Goal: Communication & Community: Answer question/provide support

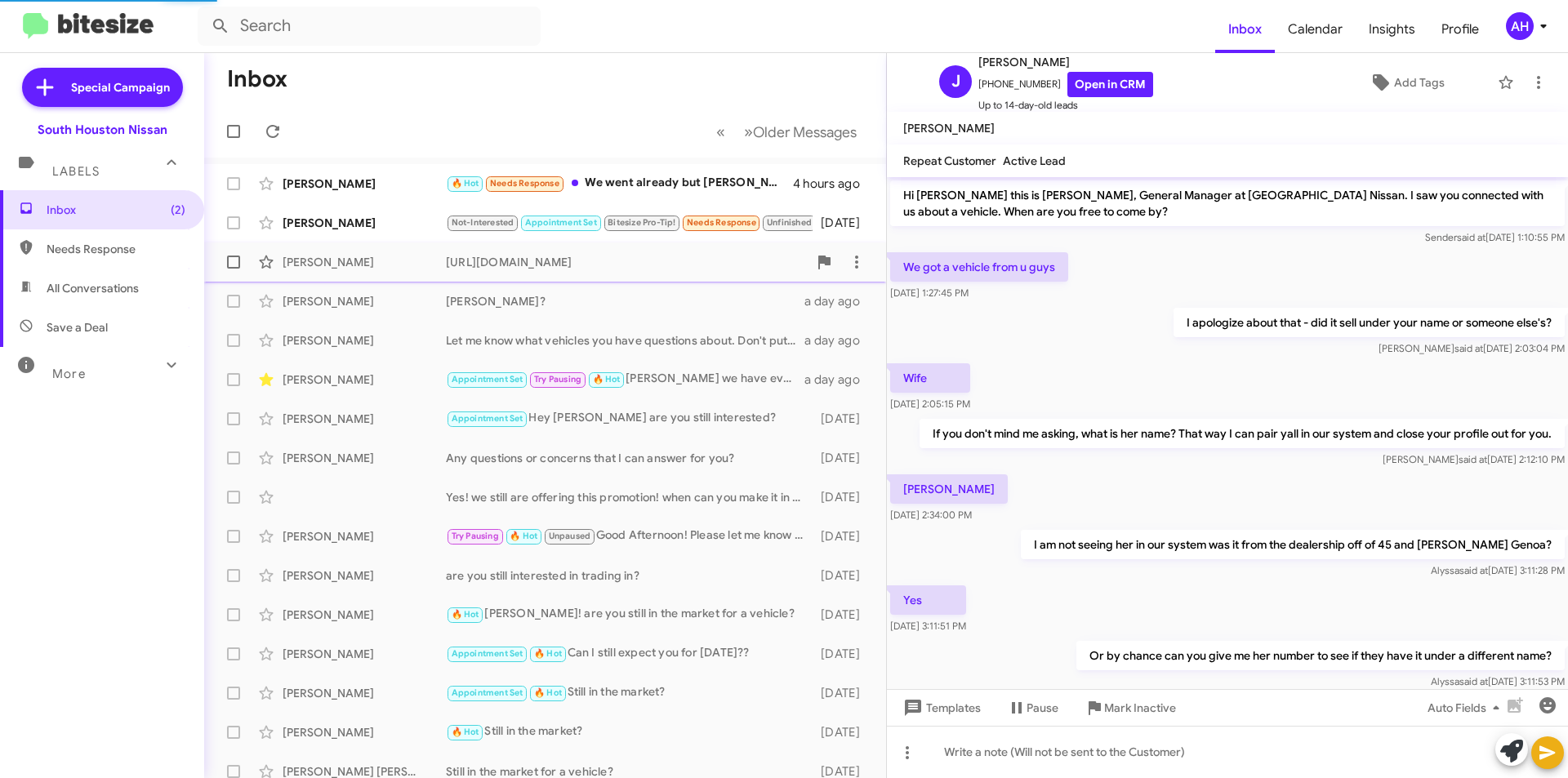
scroll to position [342, 0]
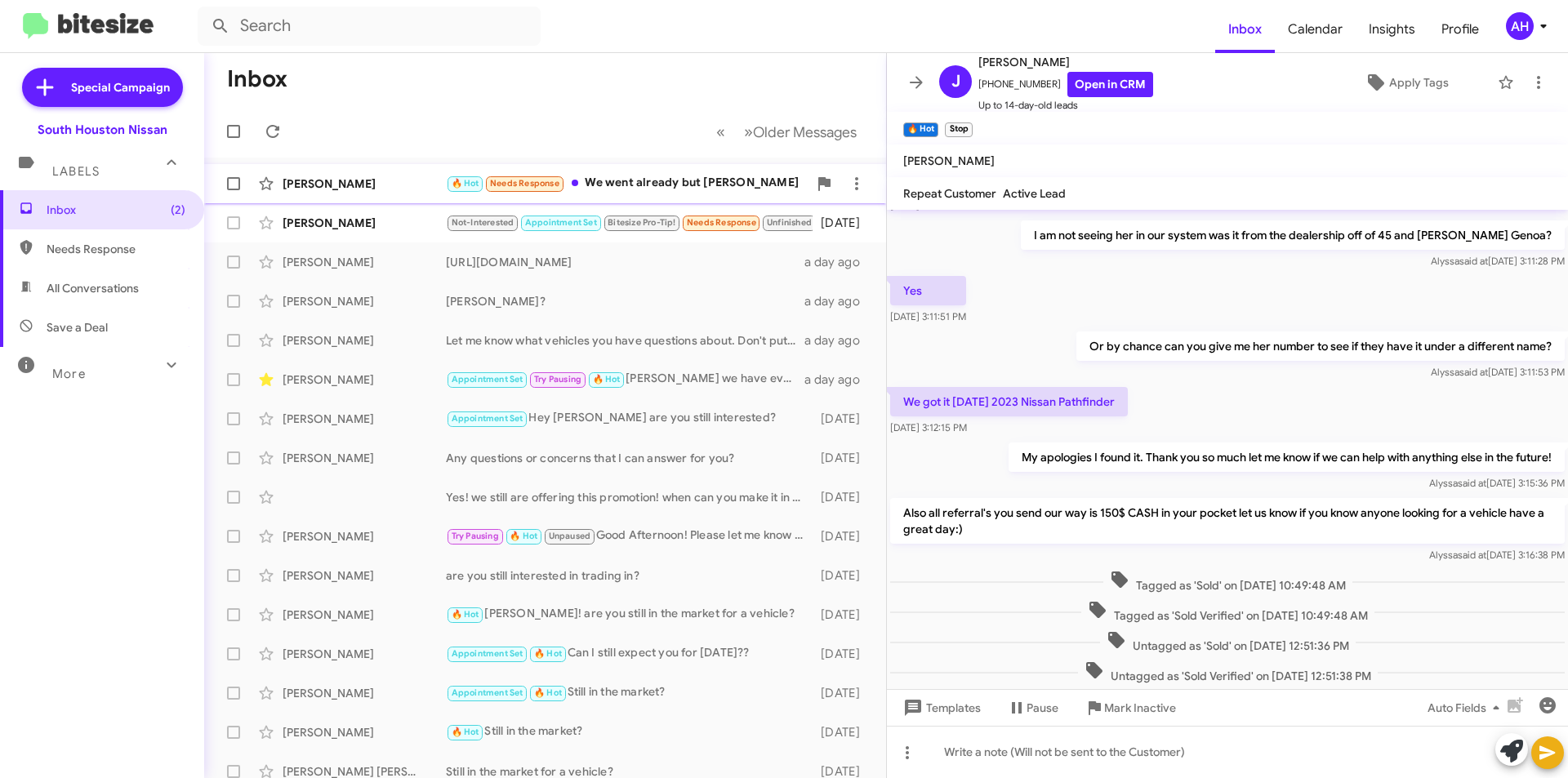
click at [395, 192] on div "[PERSON_NAME] 🔥 Hot Needs Response We went already but [PERSON_NAME] 4 hours ago" at bounding box center [545, 184] width 656 height 32
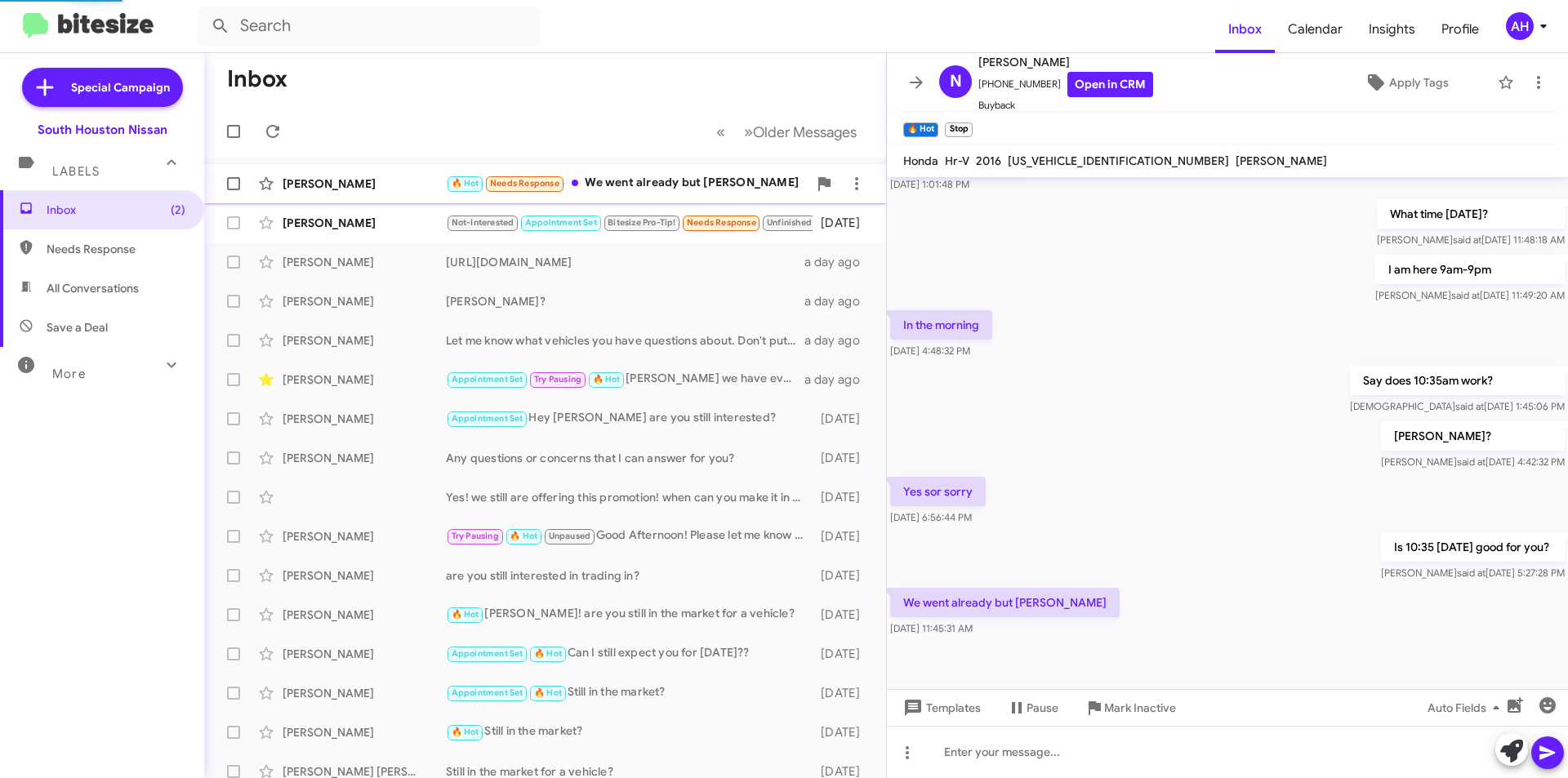
scroll to position [269, 0]
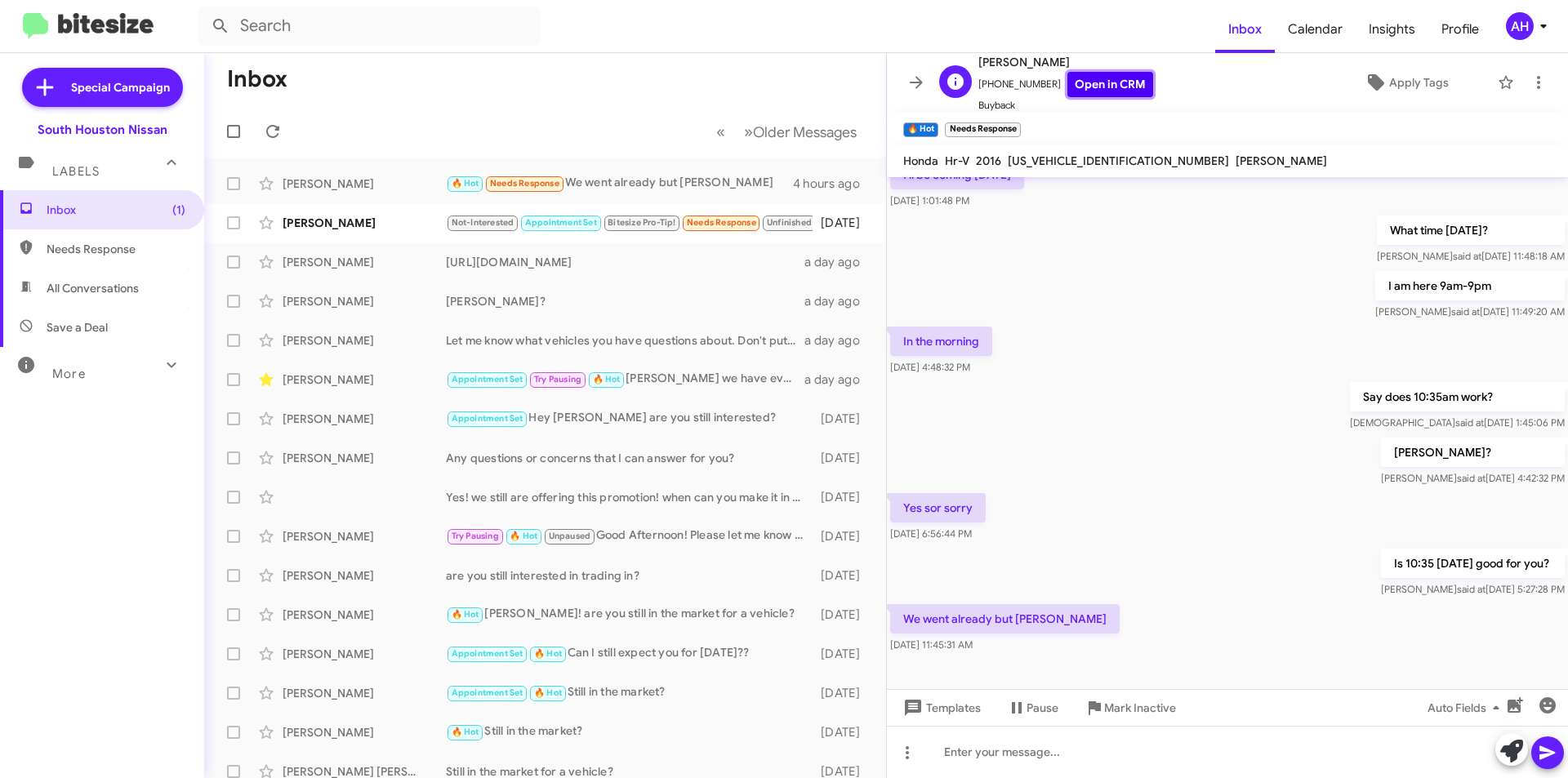
click at [1081, 92] on link "Open in CRM" at bounding box center [1110, 85] width 86 height 25
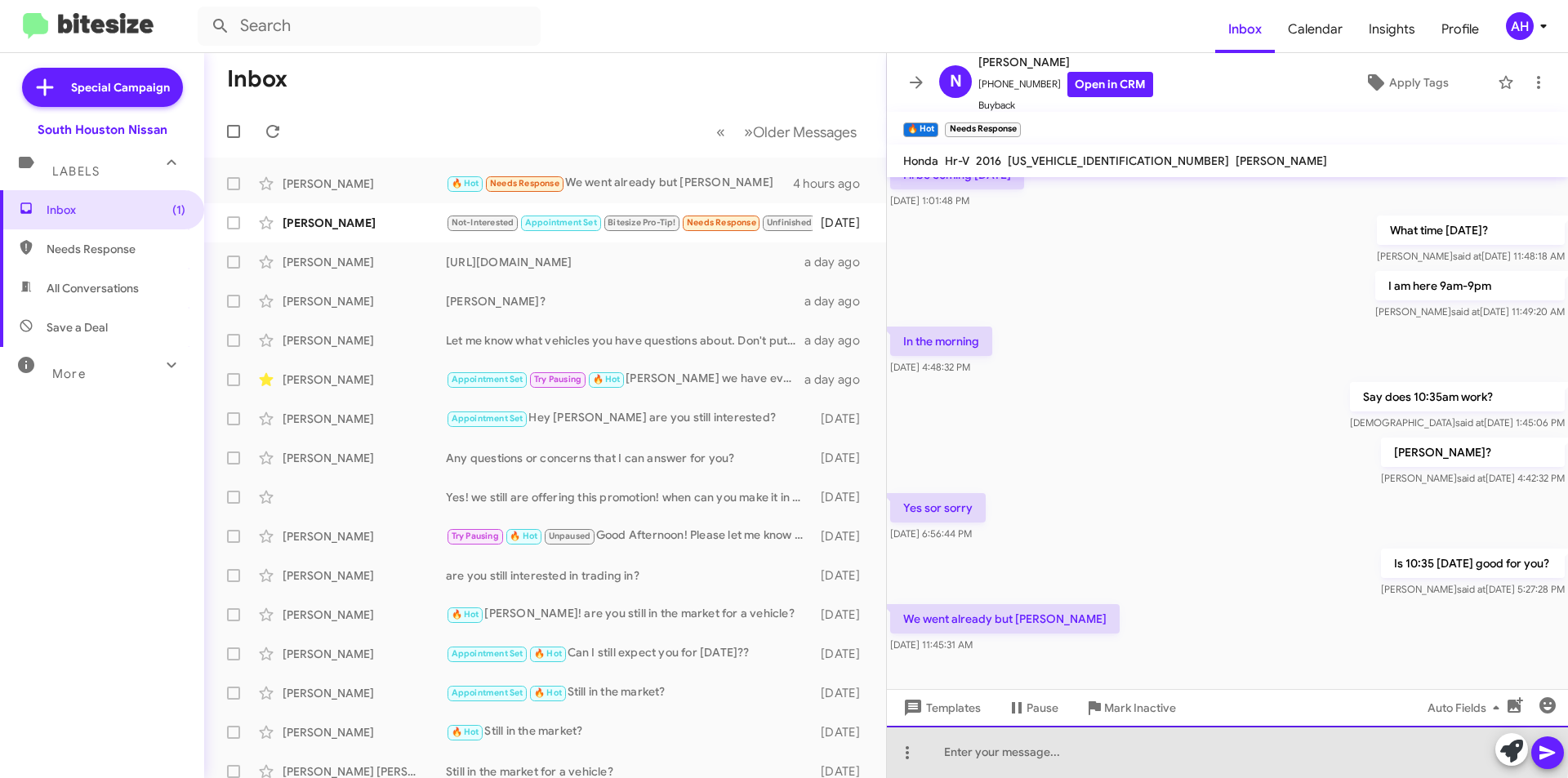
click at [1009, 744] on div at bounding box center [1227, 753] width 681 height 52
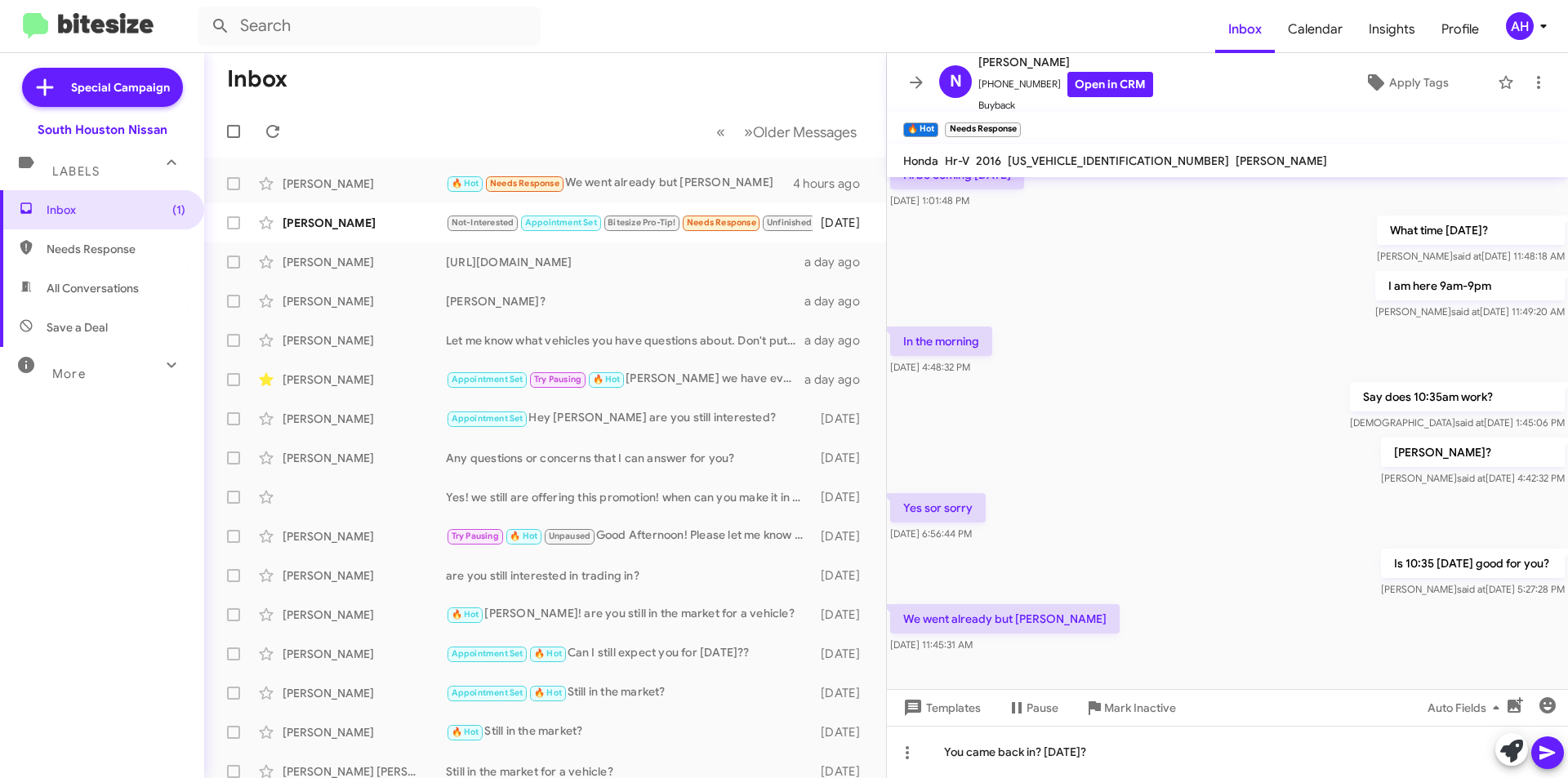
click at [1544, 746] on icon at bounding box center [1547, 754] width 20 height 20
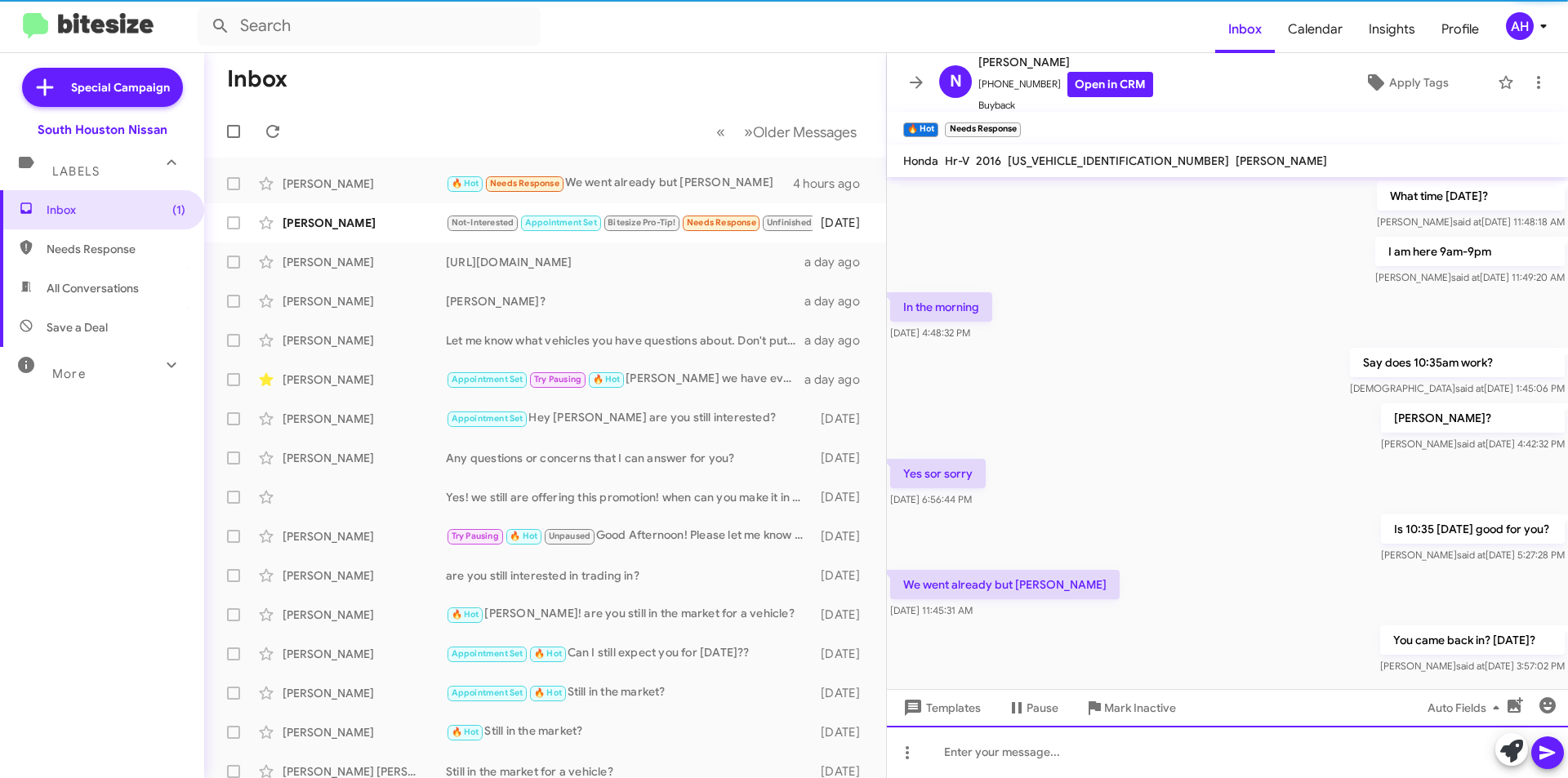
scroll to position [329, 0]
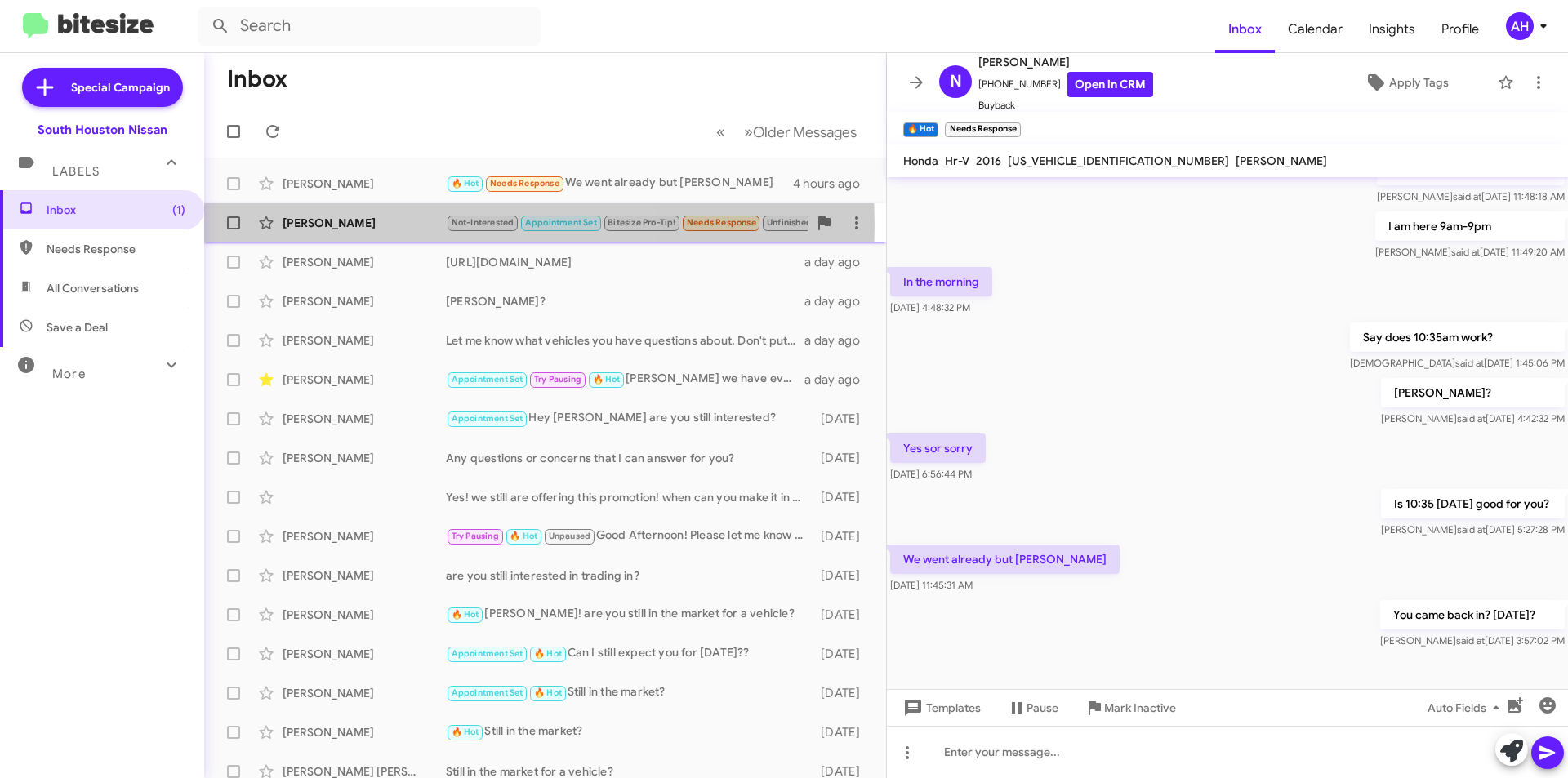
click at [351, 226] on div "[PERSON_NAME]" at bounding box center [364, 223] width 163 height 16
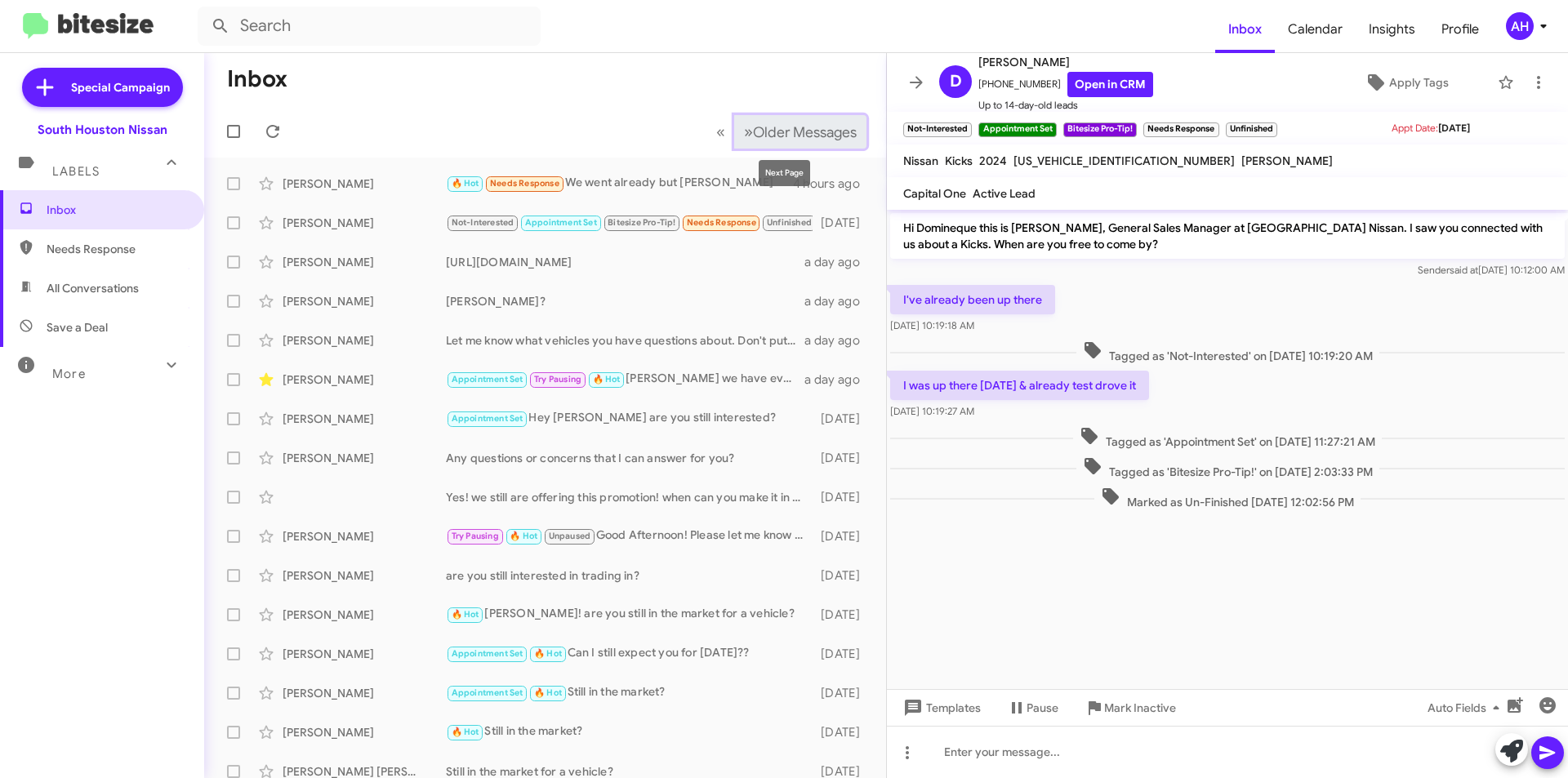
click at [777, 133] on span "Older Messages" at bounding box center [804, 133] width 104 height 18
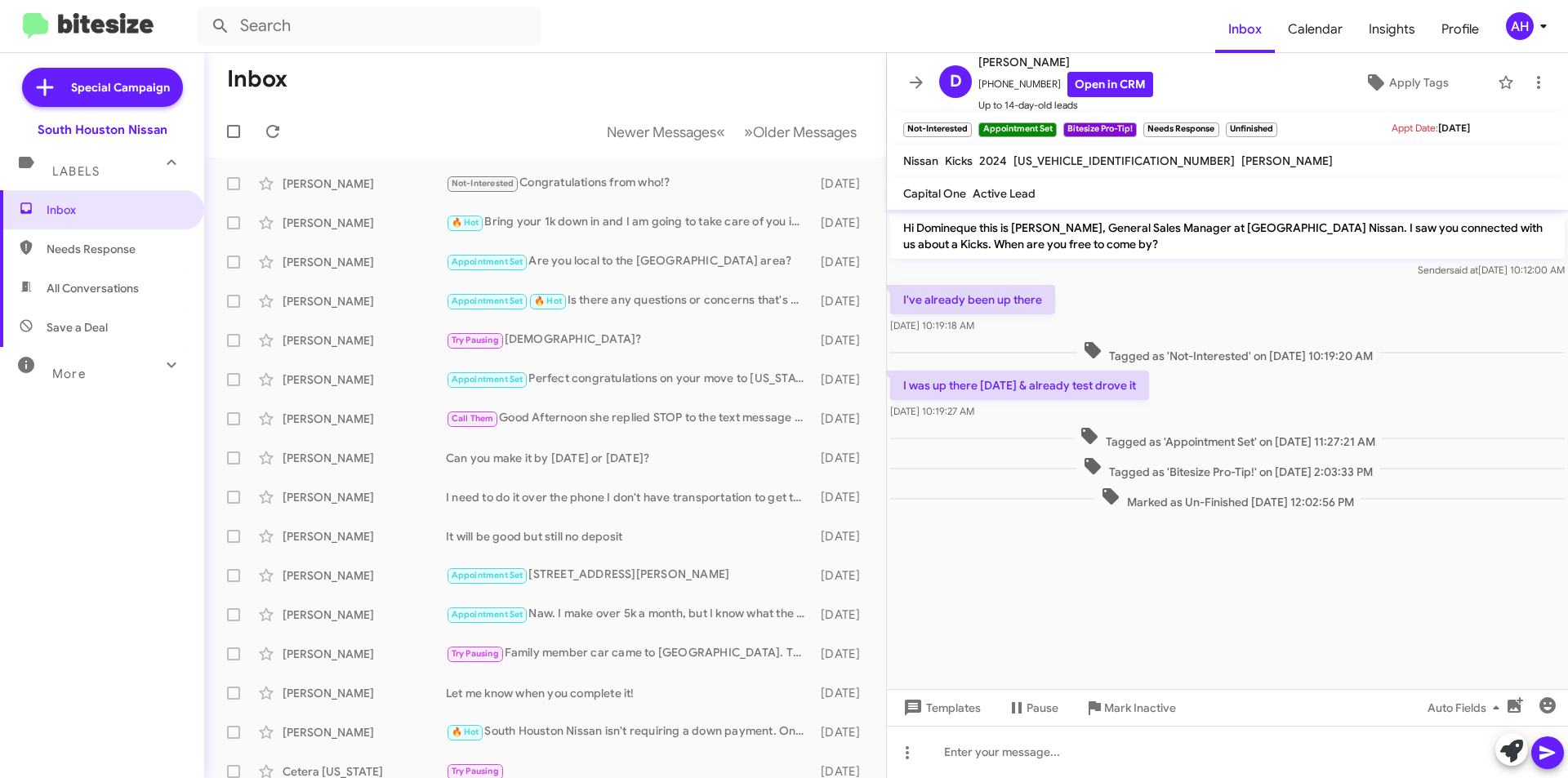
click at [132, 245] on span "Needs Response" at bounding box center [116, 249] width 139 height 16
type input "in:needs-response"
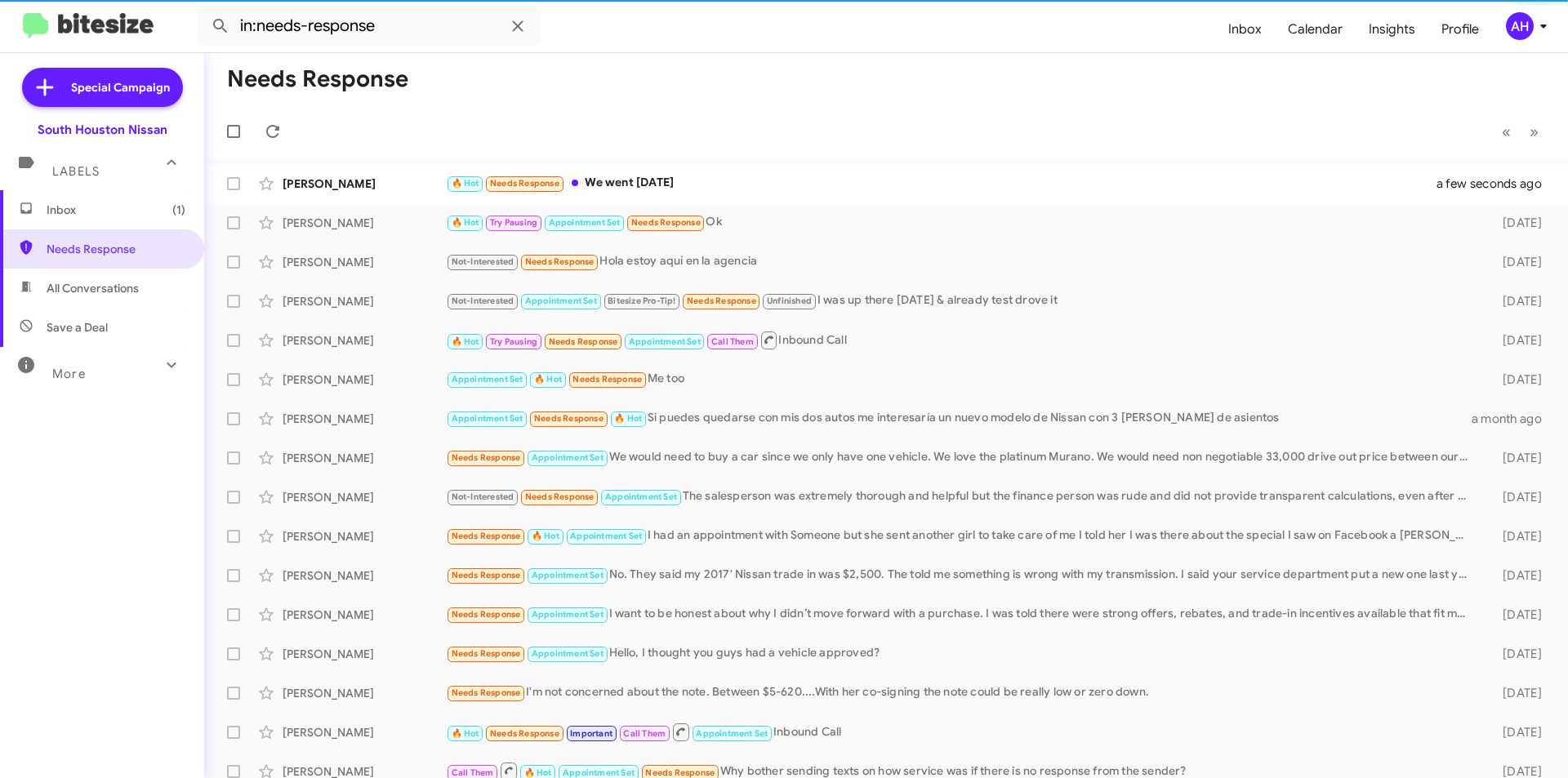
click at [380, 189] on div "[PERSON_NAME]" at bounding box center [364, 184] width 163 height 16
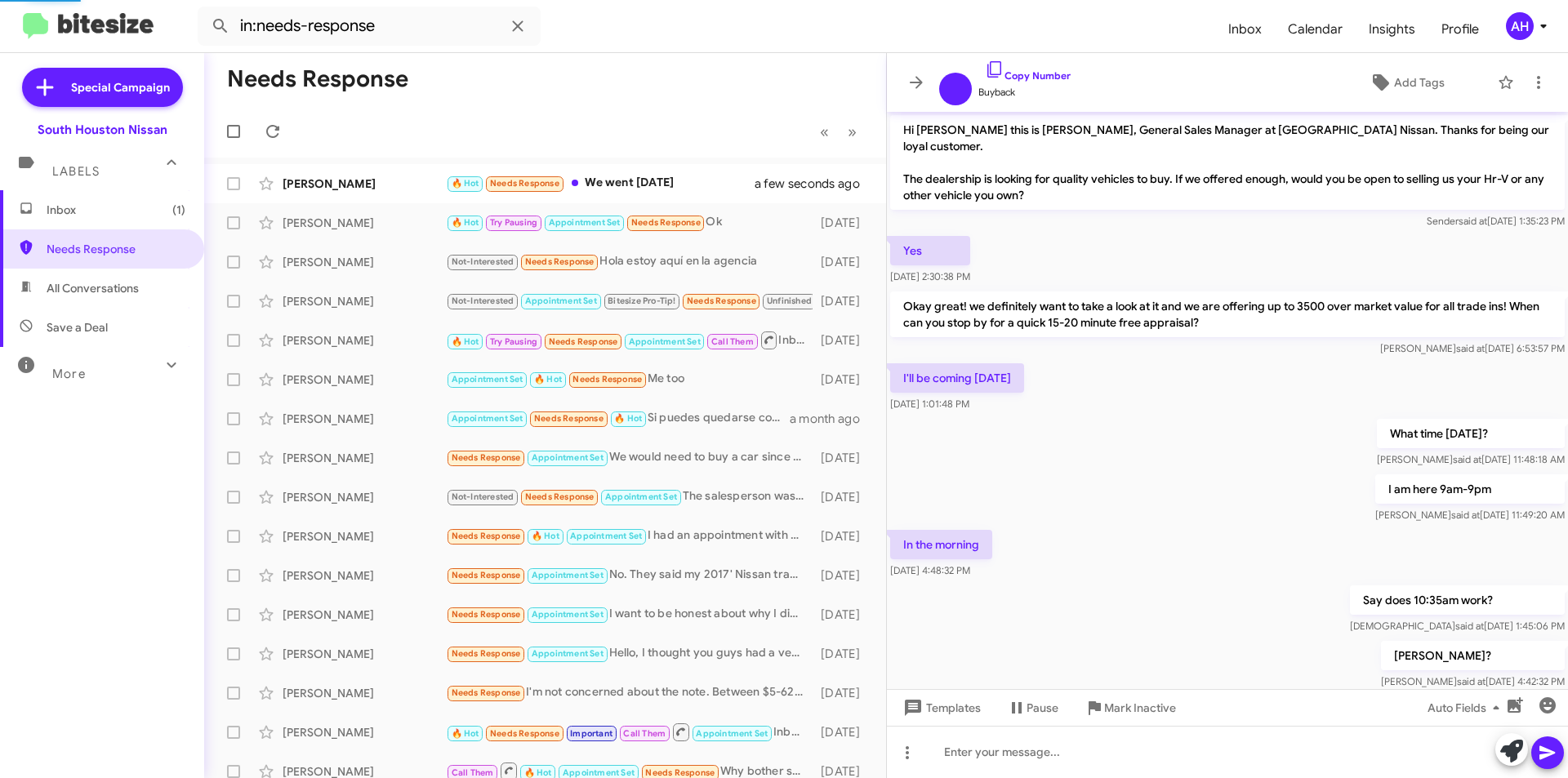
scroll to position [322, 0]
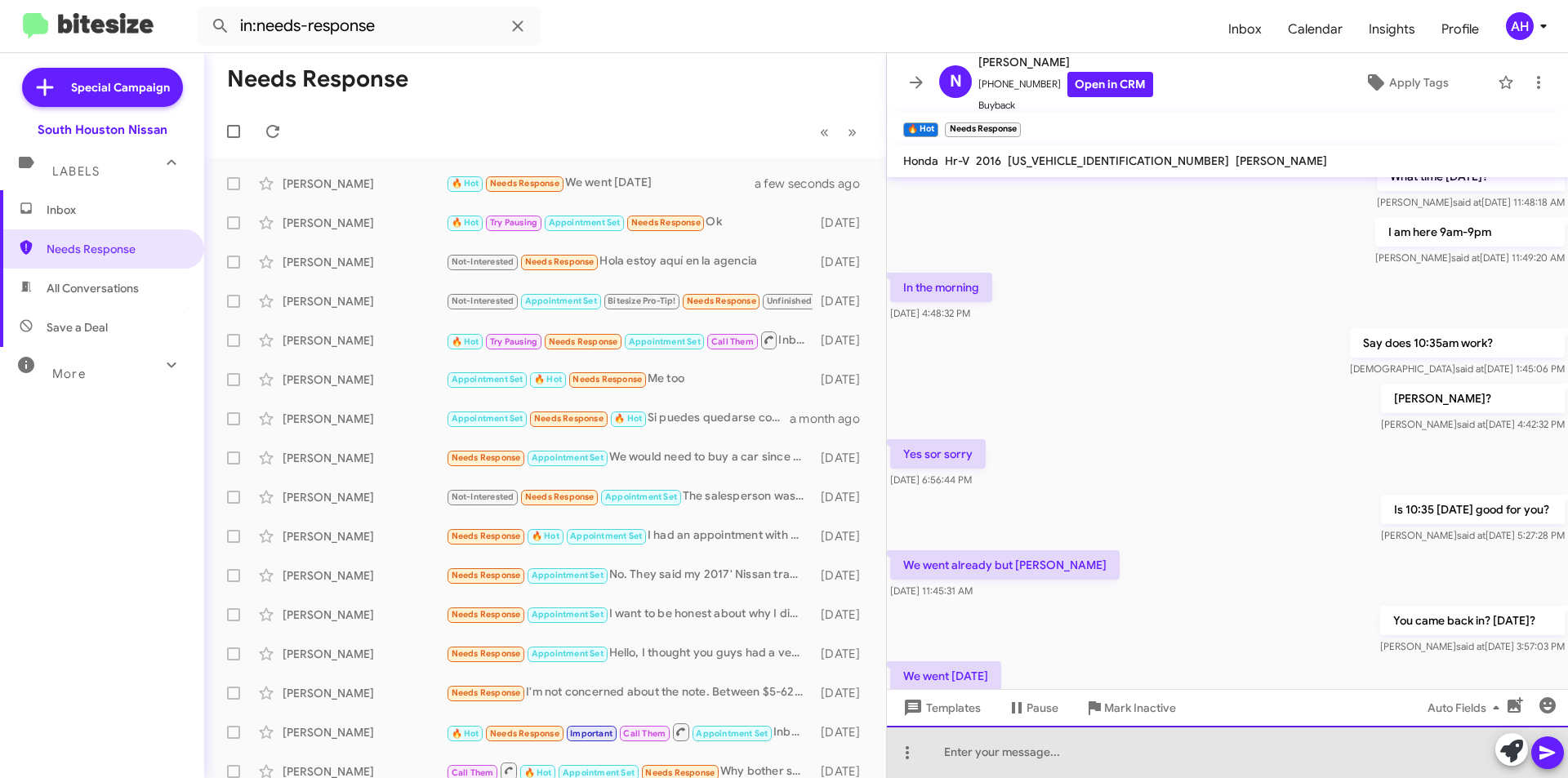
click at [1075, 750] on div at bounding box center [1227, 753] width 681 height 52
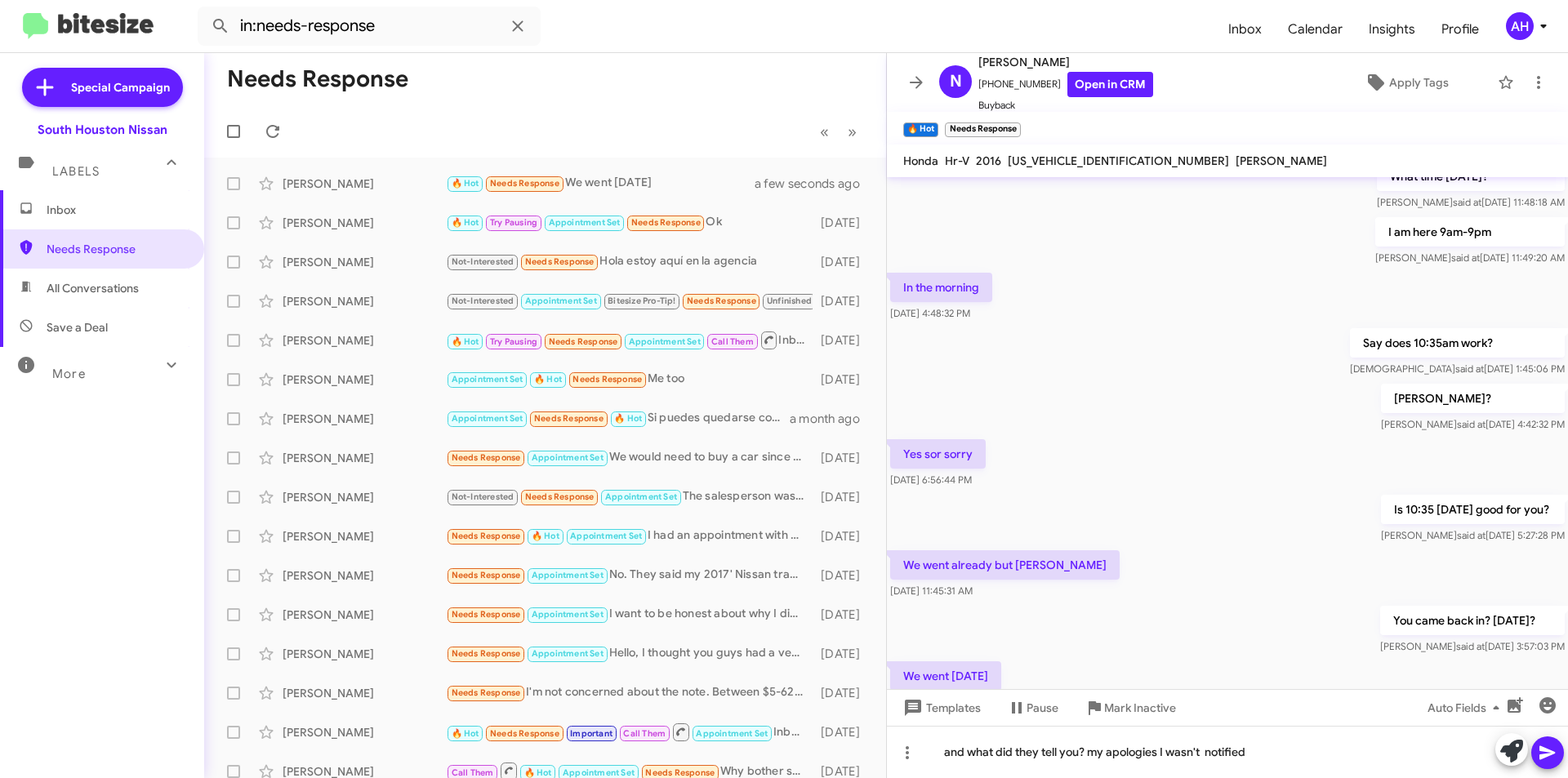
click at [1554, 756] on icon at bounding box center [1547, 754] width 20 height 20
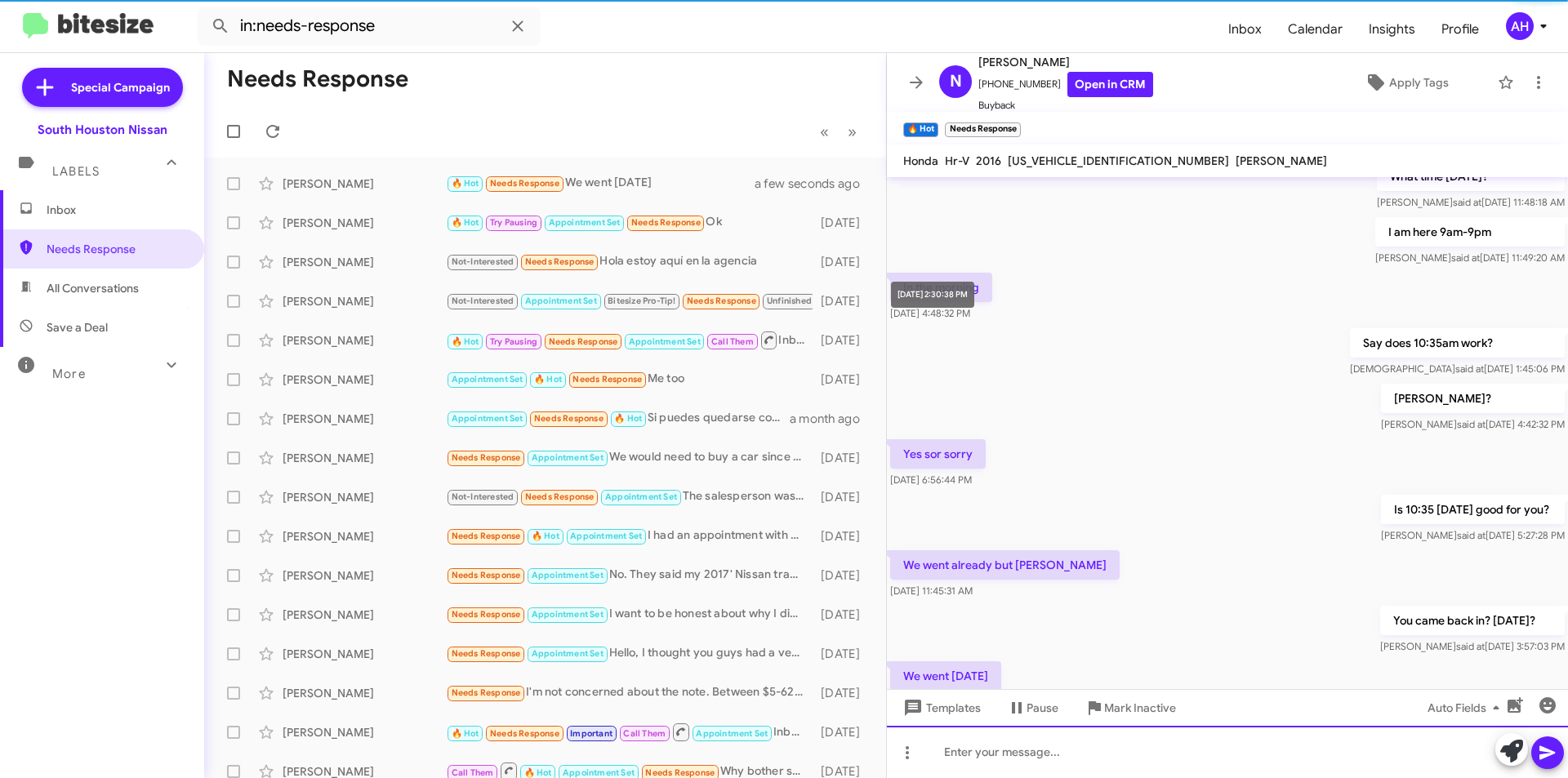
scroll to position [0, 0]
